Goal: Find specific page/section: Find specific page/section

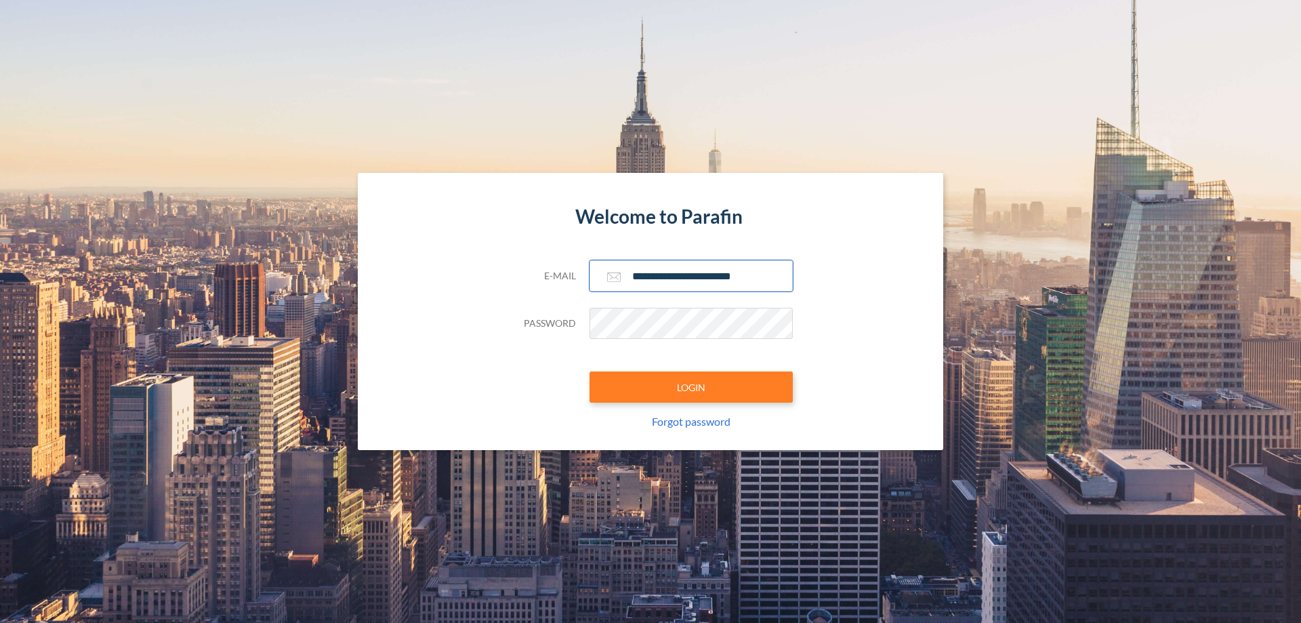
type input "**********"
click at [691, 387] on button "LOGIN" at bounding box center [690, 386] width 203 height 31
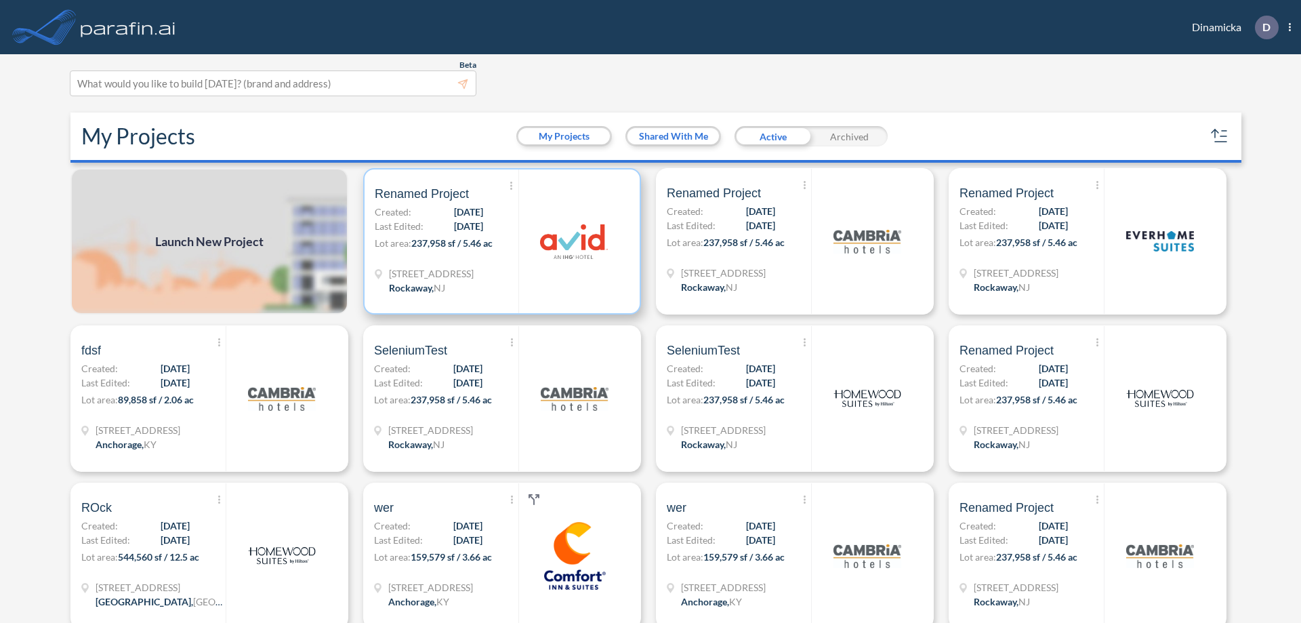
scroll to position [3, 0]
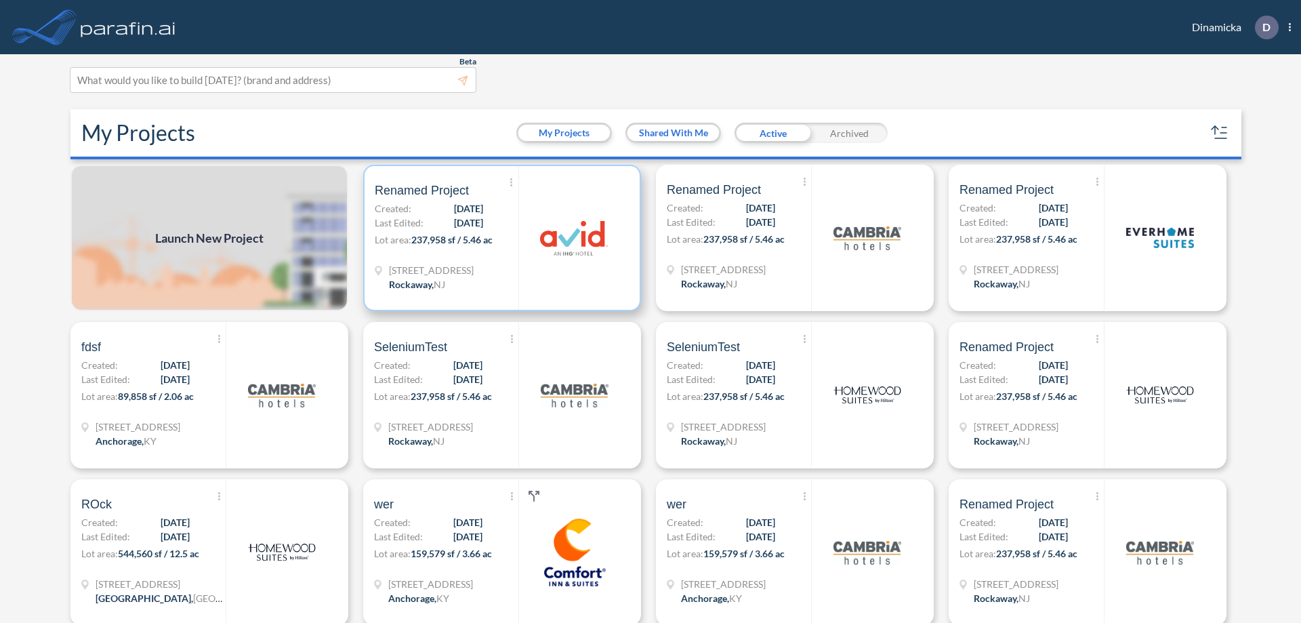
click at [499, 238] on p "Lot area: 237,958 sf / 5.46 ac" at bounding box center [447, 242] width 144 height 20
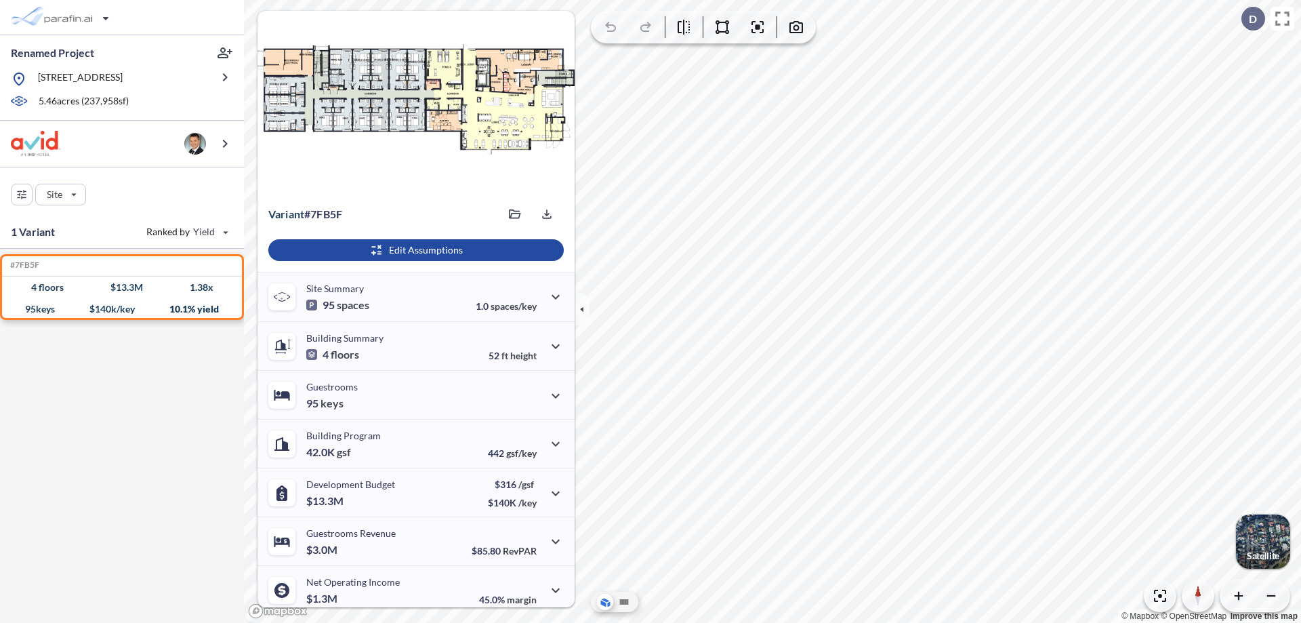
scroll to position [56, 0]
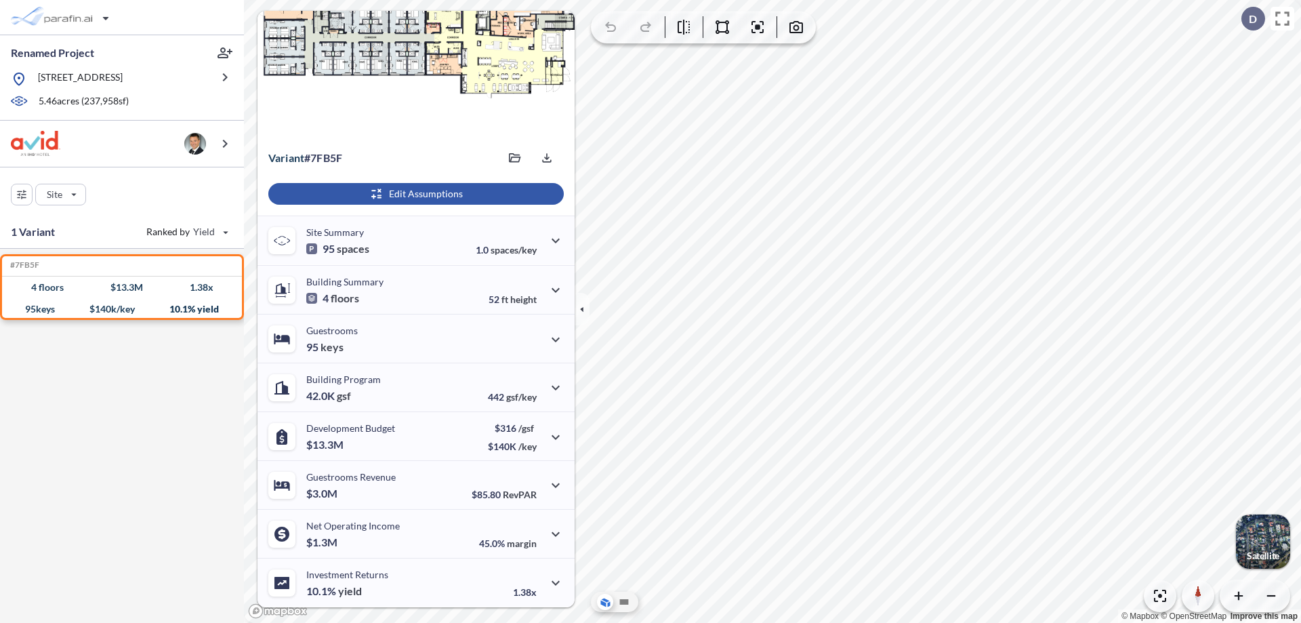
click at [414, 194] on div "button" at bounding box center [415, 194] width 295 height 22
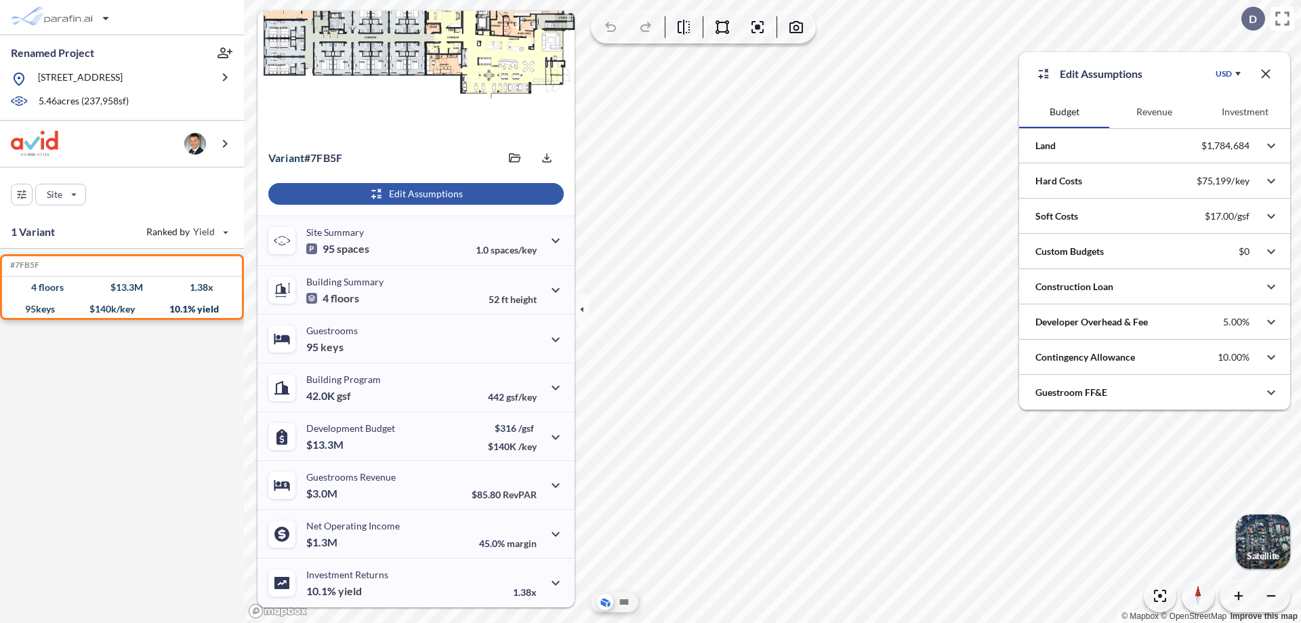
click at [1154, 112] on button "Revenue" at bounding box center [1154, 112] width 90 height 33
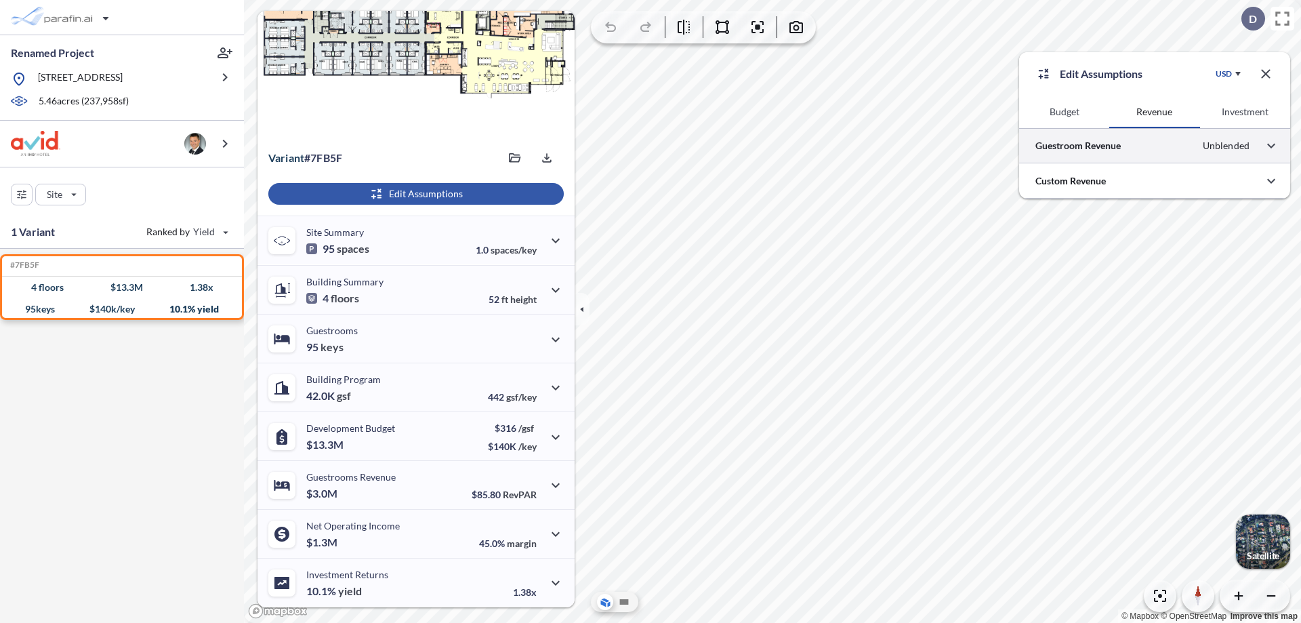
click at [1155, 146] on div at bounding box center [1154, 145] width 271 height 35
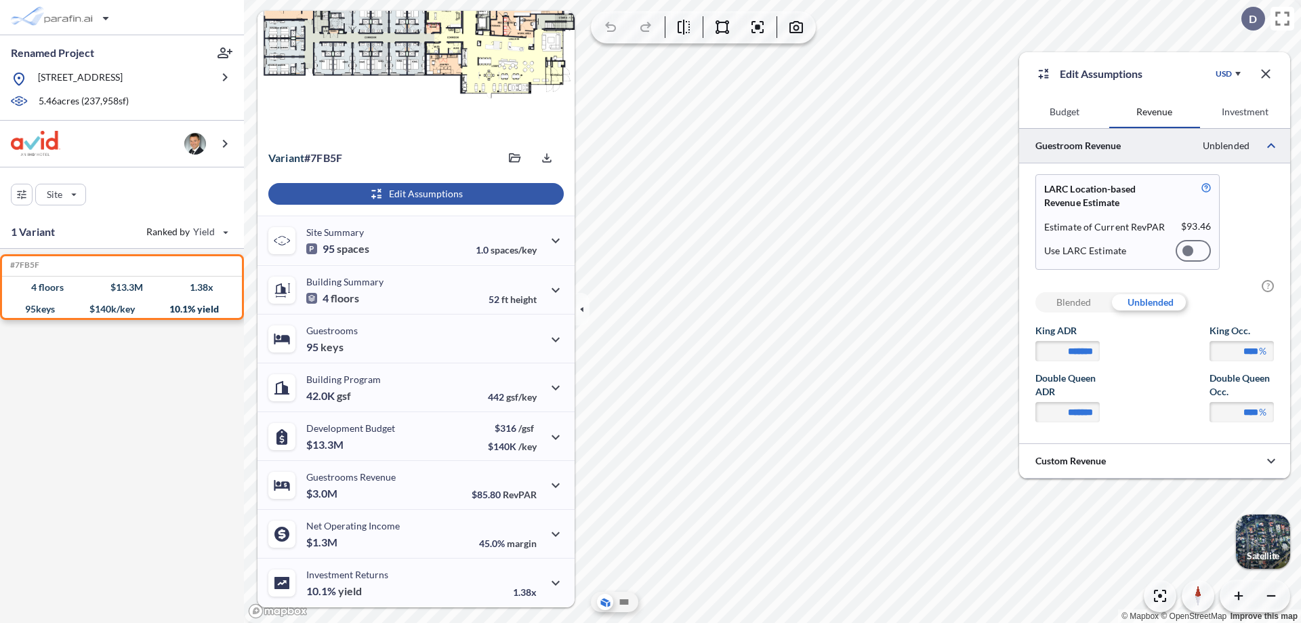
click at [1193, 251] on div at bounding box center [1193, 251] width 35 height 22
